Goal: Check status: Check status

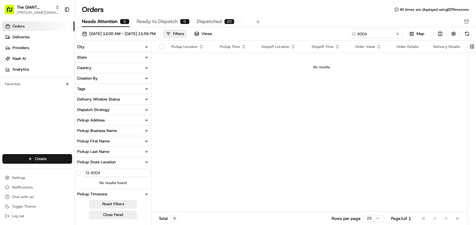
scroll to position [30, 0]
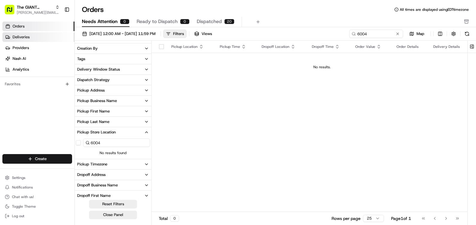
click at [18, 36] on span "Deliveries" at bounding box center [21, 36] width 17 height 5
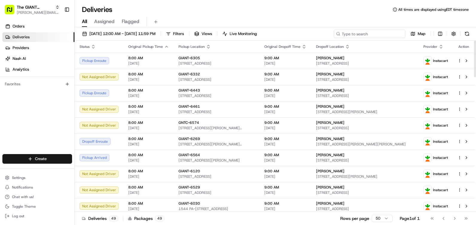
click at [393, 33] on input at bounding box center [369, 34] width 72 height 8
click at [206, 48] on icon "button" at bounding box center [208, 46] width 5 height 5
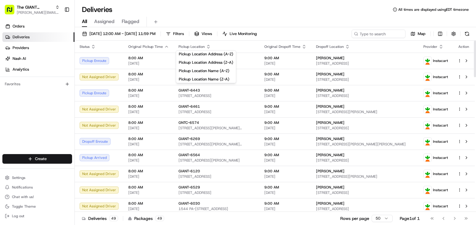
click at [206, 48] on icon "button" at bounding box center [208, 46] width 5 height 5
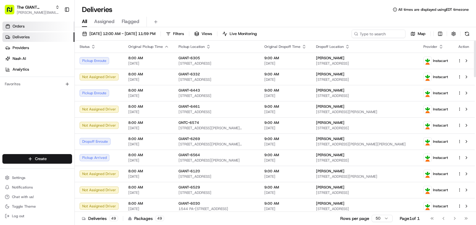
click at [20, 25] on span "Orders" at bounding box center [19, 26] width 12 height 5
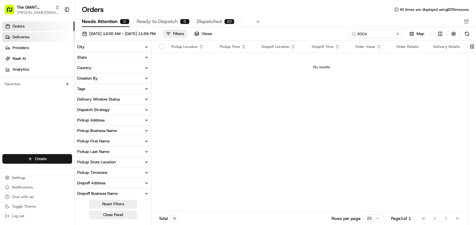
click at [26, 39] on span "Deliveries" at bounding box center [21, 36] width 17 height 5
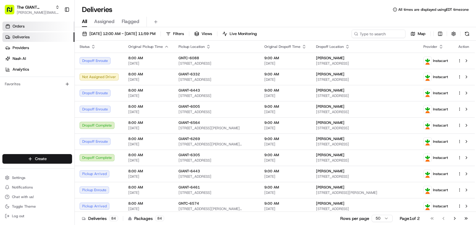
click at [34, 25] on link "Orders" at bounding box center [38, 27] width 72 height 10
